Goal: Transaction & Acquisition: Subscribe to service/newsletter

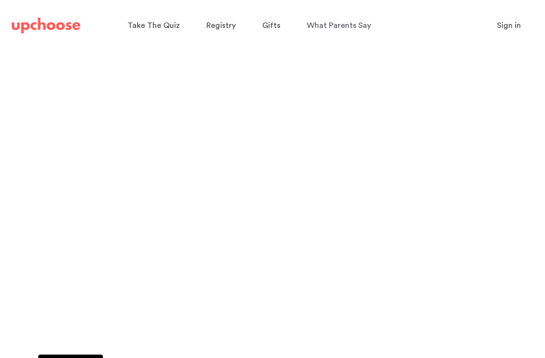
click at [221, 25] on span "Registry" at bounding box center [220, 26] width 29 height 8
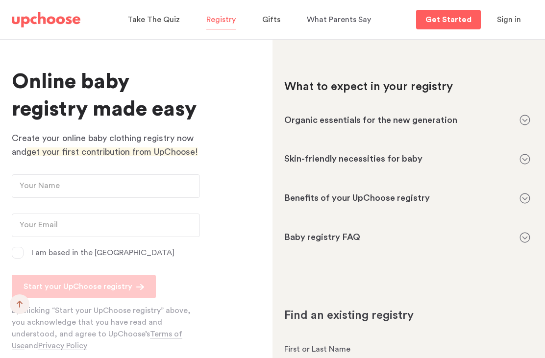
scroll to position [854, 0]
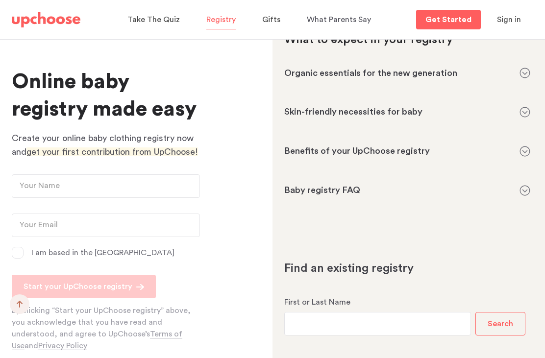
click at [465, 22] on p "Get Started" at bounding box center [448, 20] width 46 height 8
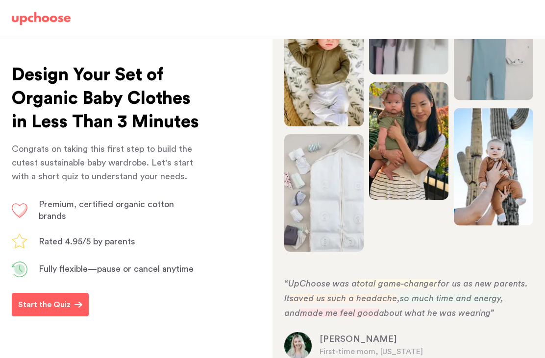
scroll to position [31, 0]
click at [81, 296] on button "Start the Quiz" at bounding box center [50, 305] width 77 height 24
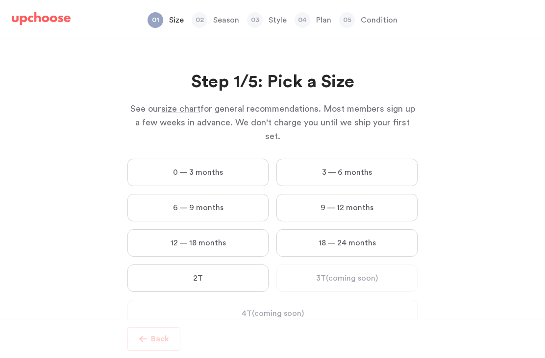
click at [225, 159] on label "0 — 3 months" at bounding box center [197, 172] width 141 height 27
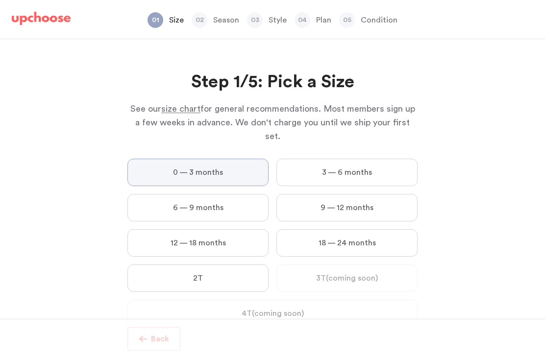
click at [0, 0] on months "0 — 3 months" at bounding box center [0, 0] width 0 height 0
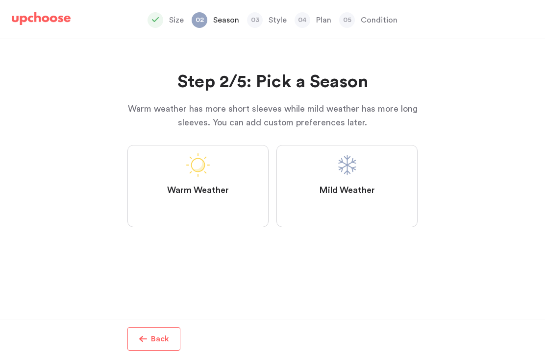
click at [328, 151] on label "Mild Weather" at bounding box center [346, 186] width 141 height 82
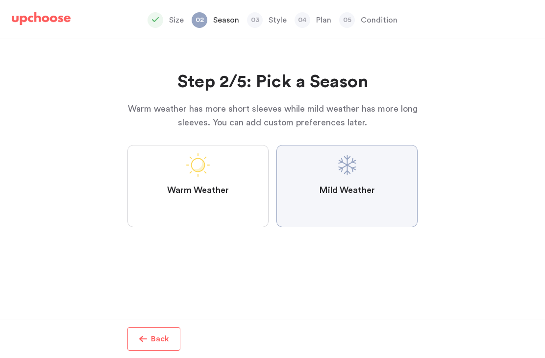
click at [0, 0] on Weather "Mild Weather" at bounding box center [0, 0] width 0 height 0
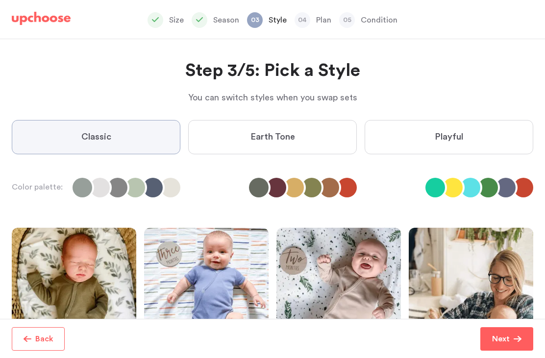
scroll to position [12, 0]
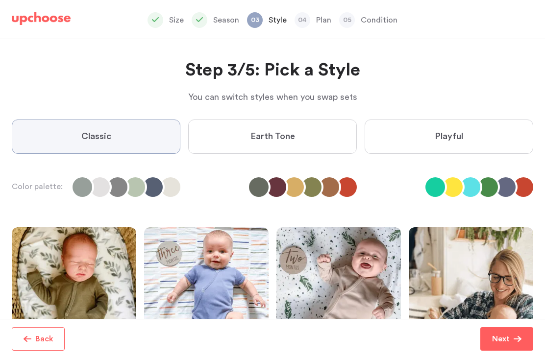
click at [298, 120] on label "Earth Tone" at bounding box center [272, 137] width 169 height 34
click at [0, 0] on Tone "Earth Tone" at bounding box center [0, 0] width 0 height 0
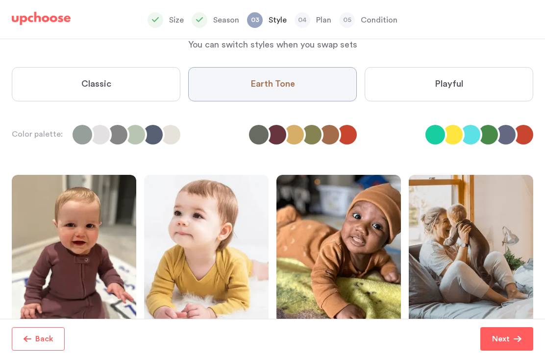
scroll to position [64, 0]
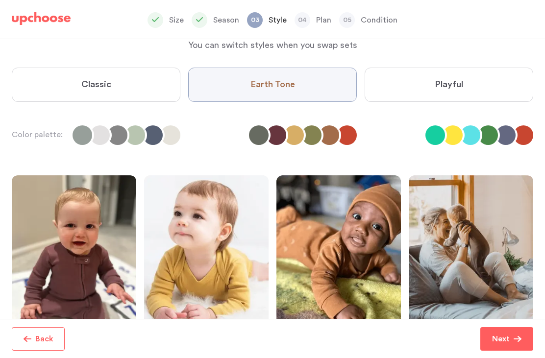
click at [507, 338] on p "Next" at bounding box center [501, 339] width 18 height 12
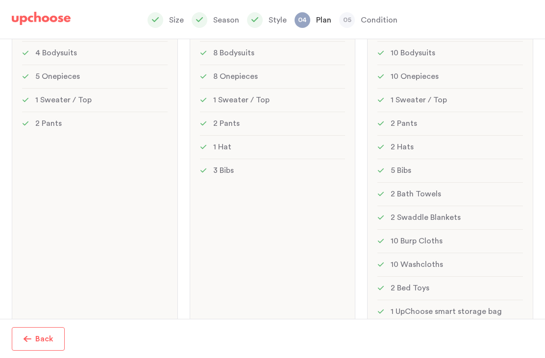
scroll to position [226, 0]
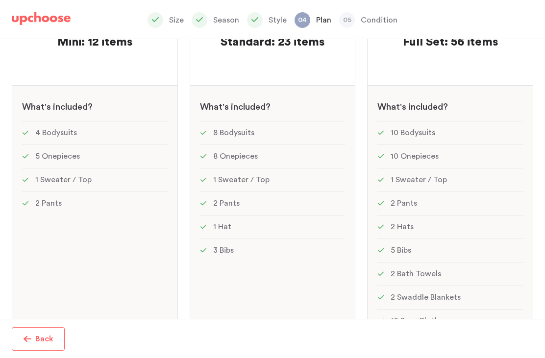
click at [250, 262] on div "MOST POPULAR! Standard: 23 items Standard: 23 items See w W hat's included ? 8 …" at bounding box center [273, 206] width 166 height 416
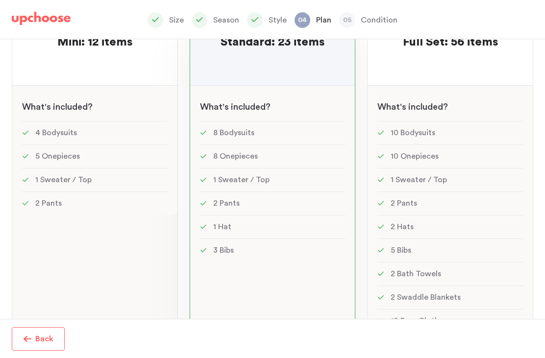
scroll to position [207, 0]
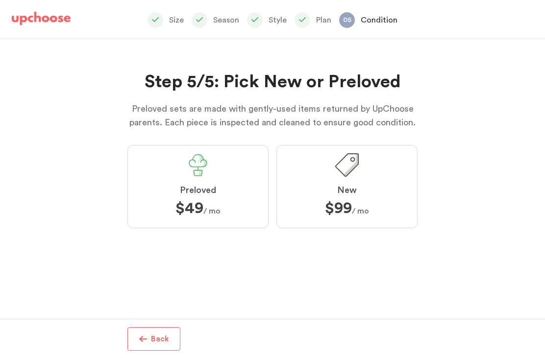
click at [247, 193] on label "Preloved $49 $49 / mo" at bounding box center [197, 186] width 141 height 83
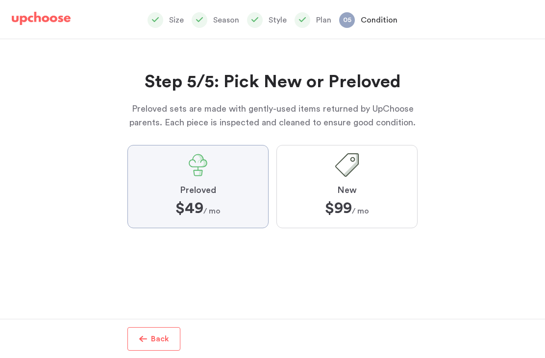
click at [0, 0] on input "Preloved $49 $49 / mo" at bounding box center [0, 0] width 0 height 0
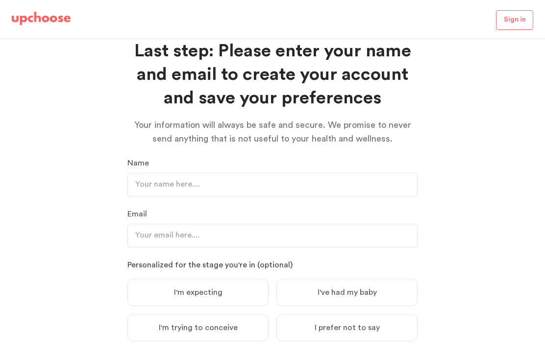
scroll to position [29, 0]
